Goal: Task Accomplishment & Management: Complete application form

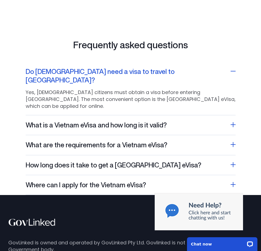
click at [81, 121] on h2 "What is a Vietnam eVisa and how long is it valid?" at bounding box center [96, 125] width 141 height 9
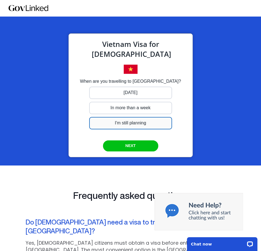
click at [130, 99] on div at bounding box center [130, 93] width 83 height 12
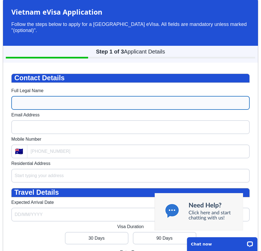
scroll to position [44, 0]
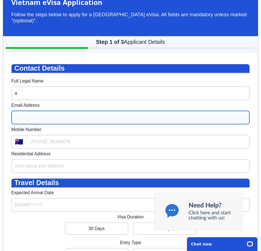
type input "a"
click at [65, 115] on div "Email Address" at bounding box center [130, 114] width 238 height 22
click at [67, 118] on input "Email Address" at bounding box center [130, 118] width 238 height 14
click at [53, 122] on input "Email Address" at bounding box center [130, 118] width 238 height 14
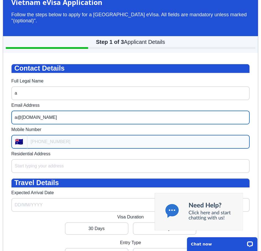
type input "a@[DOMAIN_NAME]"
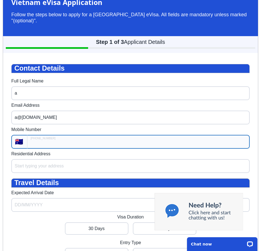
type input "+61"
click at [50, 145] on input "+61" at bounding box center [138, 142] width 222 height 14
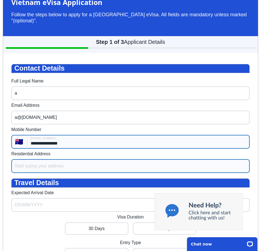
type input "**********"
click at [47, 170] on input "Residential Address" at bounding box center [130, 166] width 238 height 14
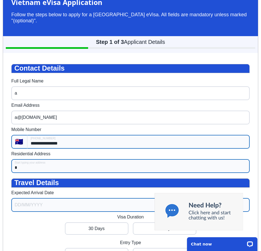
type input "*"
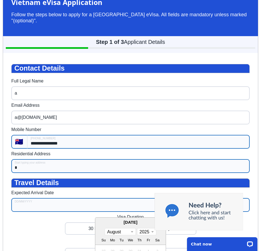
click at [58, 211] on input "Expected Arrival Date" at bounding box center [130, 205] width 238 height 14
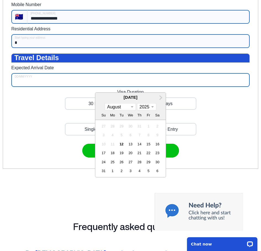
scroll to position [182, 0]
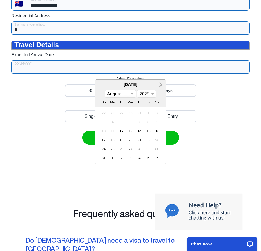
click at [160, 88] on span "Next Month" at bounding box center [160, 84] width 0 height 6
select select "11"
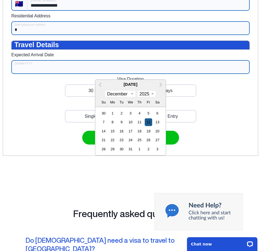
click at [147, 126] on div "12" at bounding box center [147, 121] width 7 height 7
type input "[DATE]"
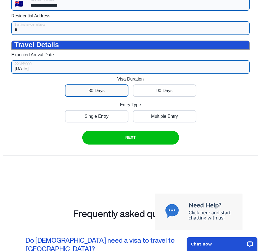
click at [119, 97] on div at bounding box center [96, 90] width 63 height 12
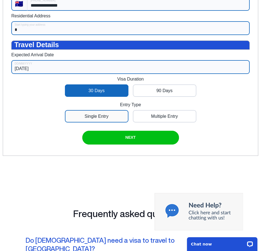
click at [112, 122] on div at bounding box center [96, 116] width 63 height 12
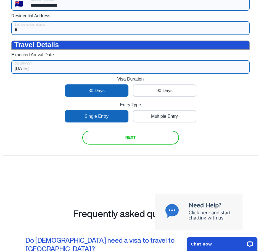
click at [129, 144] on div "submit" at bounding box center [130, 138] width 97 height 14
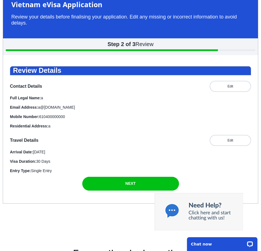
scroll to position [17, 0]
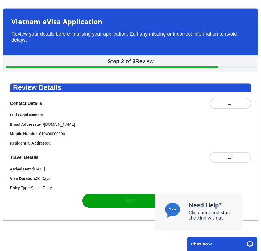
click at [138, 208] on div "submit" at bounding box center [130, 201] width 97 height 14
